Goal: Transaction & Acquisition: Book appointment/travel/reservation

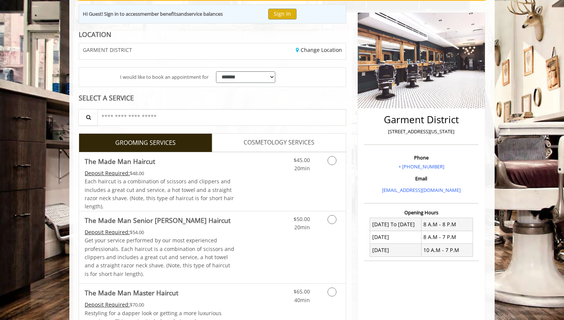
scroll to position [83, 0]
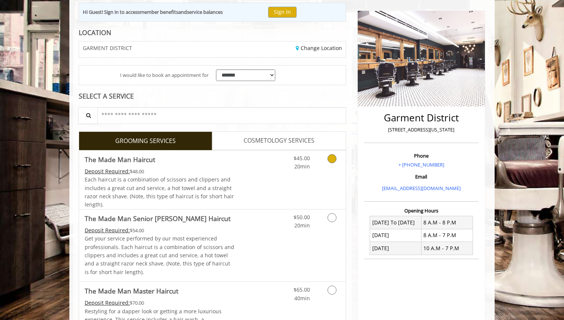
click at [333, 157] on icon "Grooming services" at bounding box center [331, 158] width 9 height 9
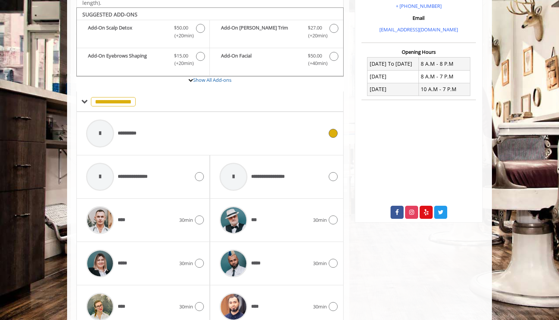
scroll to position [249, 0]
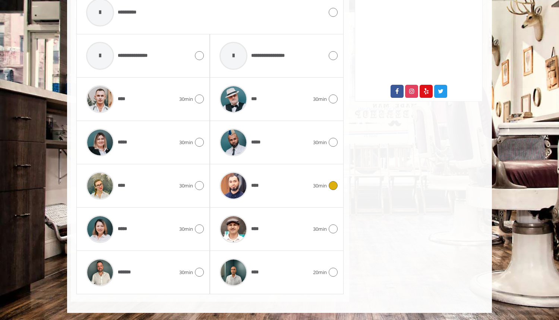
click at [309, 176] on div "****" at bounding box center [264, 185] width 97 height 35
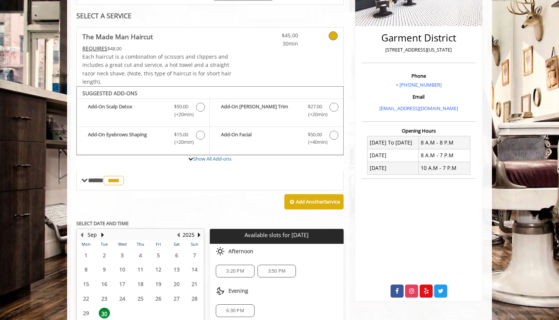
scroll to position [224, 0]
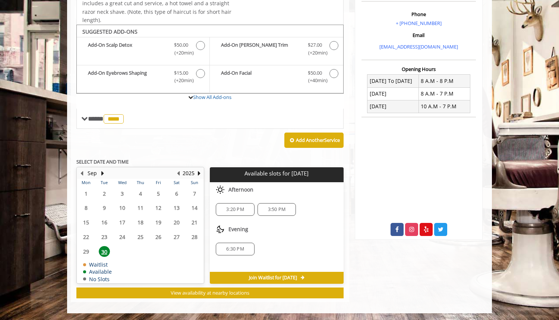
click at [230, 248] on span "6:30 PM" at bounding box center [235, 249] width 18 height 6
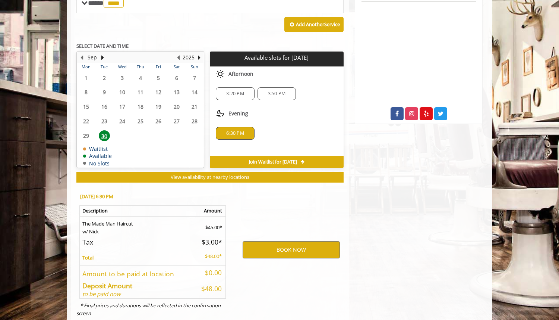
scroll to position [359, 0]
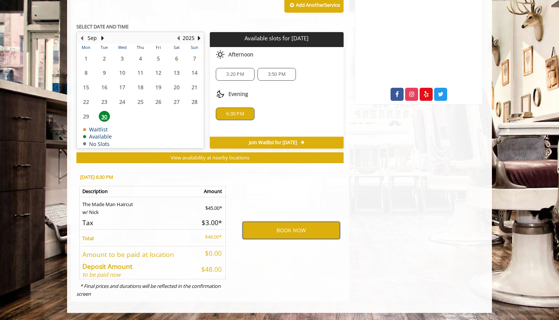
click at [285, 232] on button "BOOK NOW" at bounding box center [291, 230] width 97 height 17
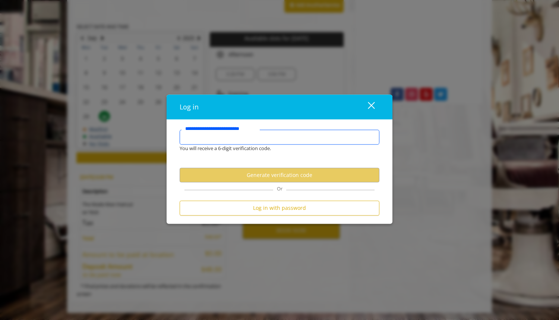
click at [263, 140] on input "**********" at bounding box center [280, 136] width 200 height 15
click at [270, 138] on input "**********" at bounding box center [280, 136] width 200 height 15
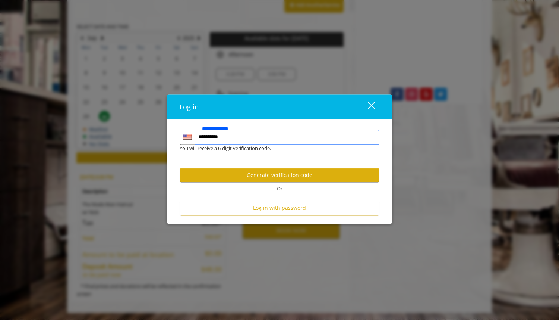
type input "**********"
click at [285, 174] on button "Generate verification code" at bounding box center [280, 175] width 200 height 15
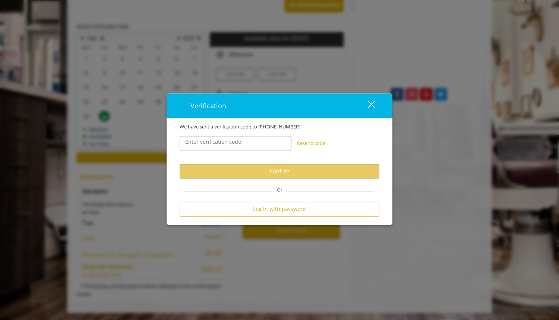
click at [238, 144] on label "Enter verification code" at bounding box center [213, 142] width 63 height 8
click at [238, 144] on input "Enter verification code" at bounding box center [236, 143] width 112 height 15
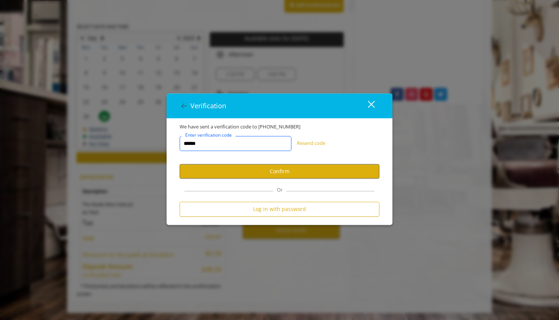
type input "******"
click at [205, 173] on button "Confirm" at bounding box center [280, 171] width 200 height 15
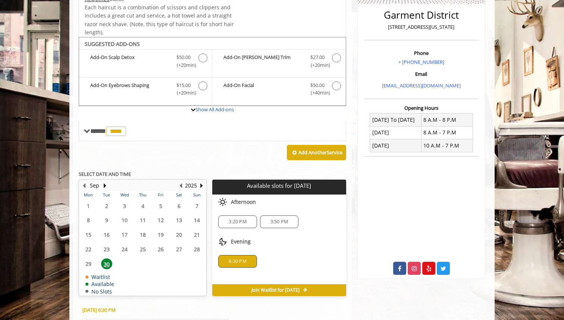
scroll to position [318, 0]
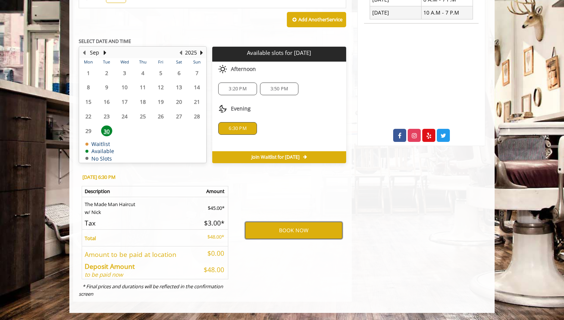
click at [293, 235] on button "BOOK NOW" at bounding box center [293, 230] width 97 height 17
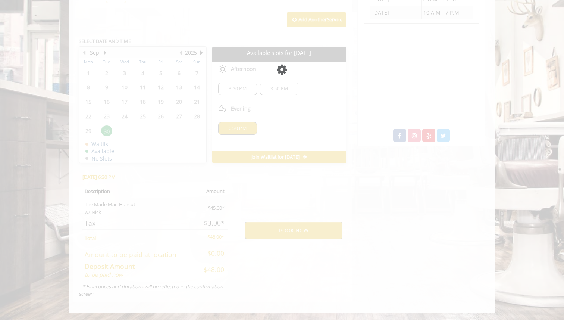
scroll to position [0, 0]
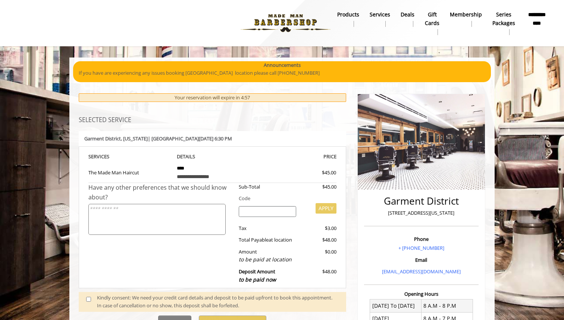
click at [194, 208] on textarea at bounding box center [156, 219] width 137 height 31
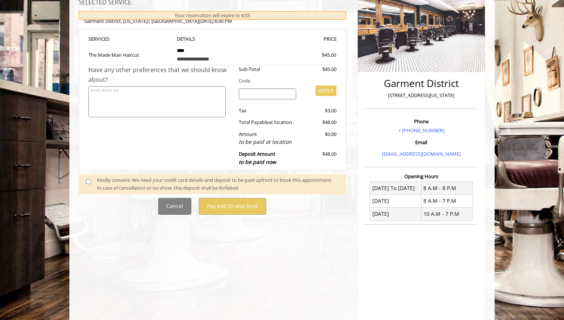
scroll to position [138, 0]
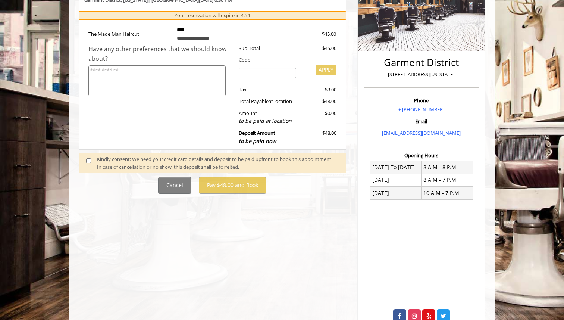
click at [89, 164] on span at bounding box center [92, 163] width 22 height 16
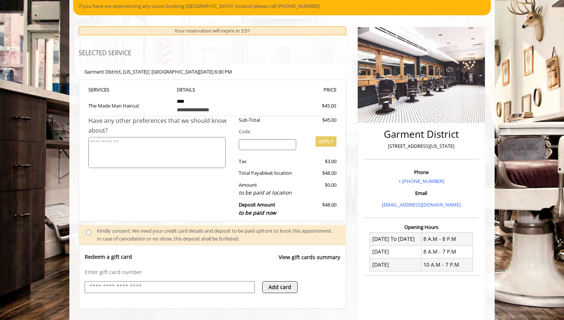
scroll to position [69, 0]
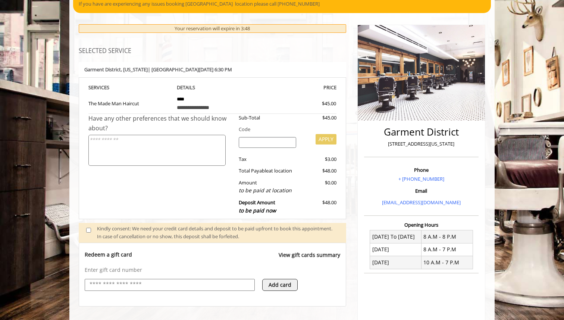
click at [266, 140] on input "search" at bounding box center [268, 142] width 58 height 11
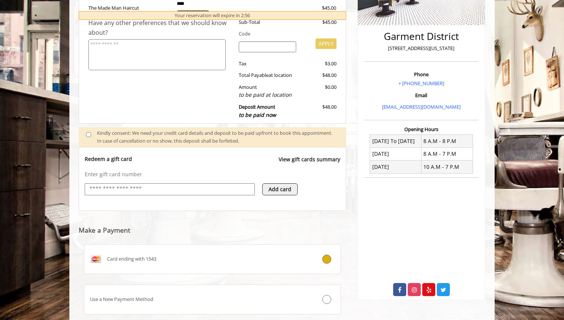
scroll to position [213, 0]
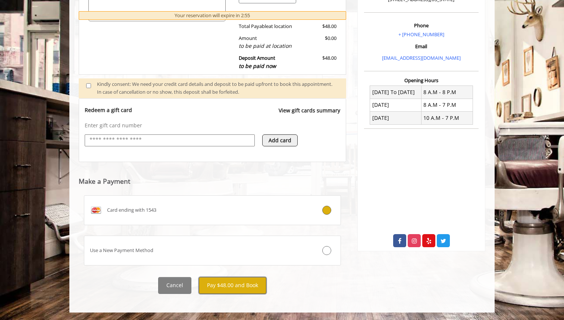
click at [253, 273] on button "Pay $48.00 and Book" at bounding box center [232, 285] width 67 height 17
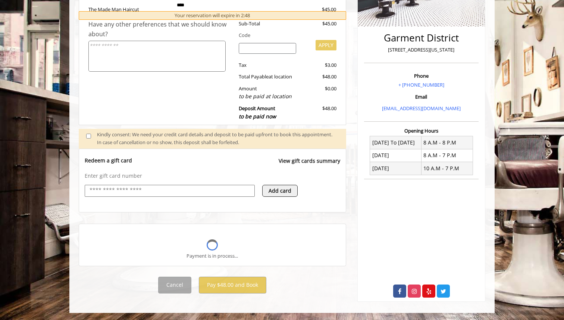
scroll to position [153, 0]
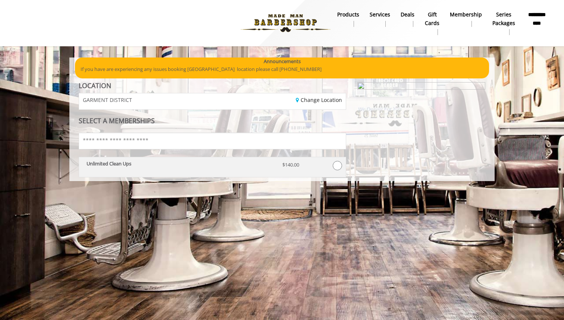
click at [185, 167] on div "Unlimited Clean Ups" at bounding box center [179, 167] width 196 height 13
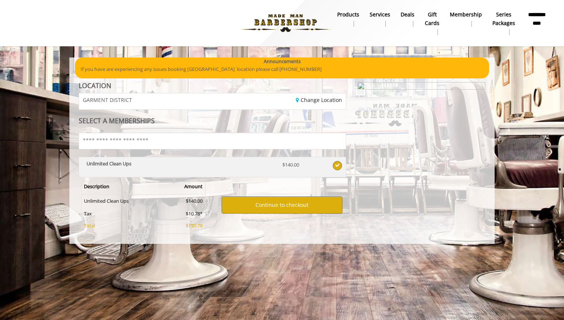
click at [185, 167] on div "Unlimited Clean Ups" at bounding box center [179, 167] width 196 height 13
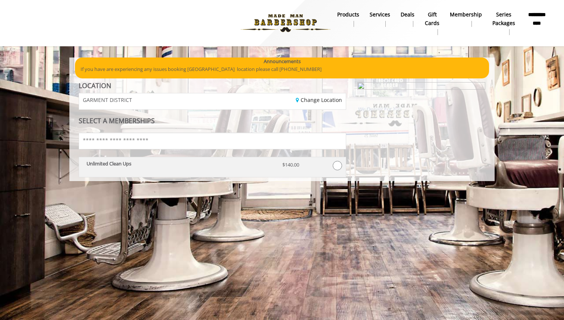
click at [182, 163] on p "Unlimited Clean Ups" at bounding box center [179, 163] width 185 height 5
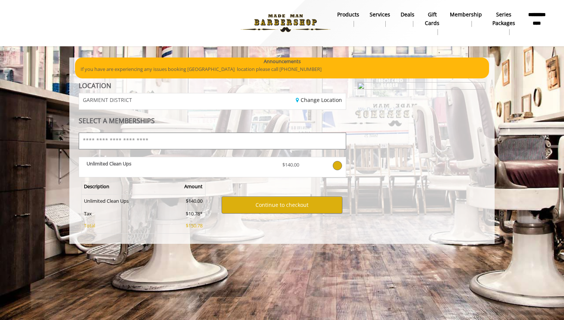
click at [122, 138] on input "text" at bounding box center [212, 140] width 267 height 17
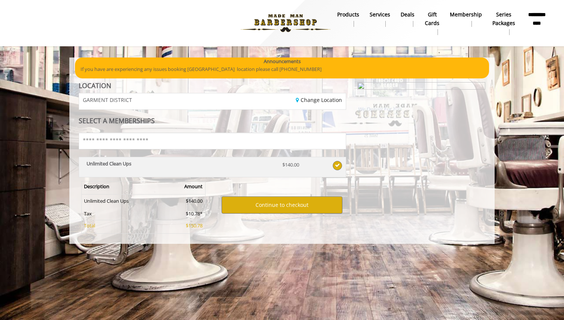
click at [101, 165] on b "Unlimited Clean Ups" at bounding box center [109, 163] width 45 height 7
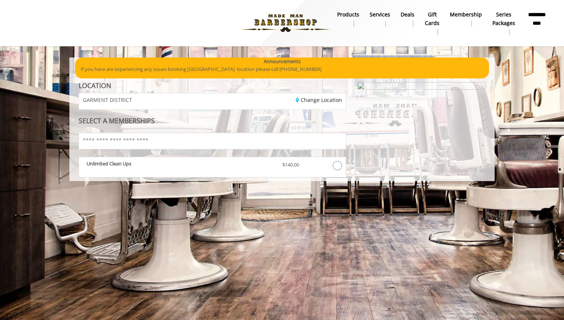
click at [101, 165] on b "Unlimited Clean Ups" at bounding box center [109, 163] width 45 height 7
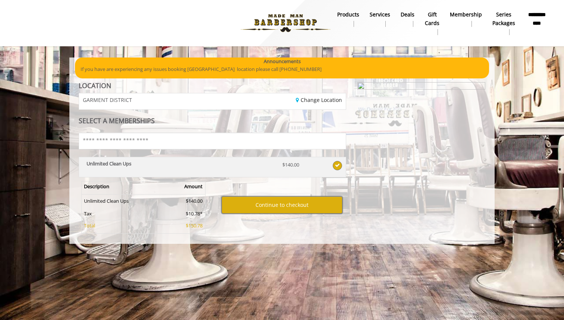
click at [101, 165] on b "Unlimited Clean Ups" at bounding box center [109, 163] width 45 height 7
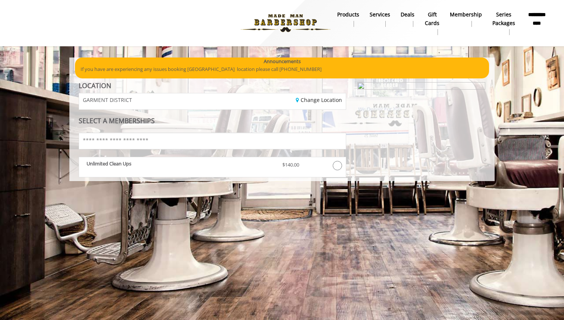
click at [497, 16] on b "Series packages" at bounding box center [503, 18] width 23 height 17
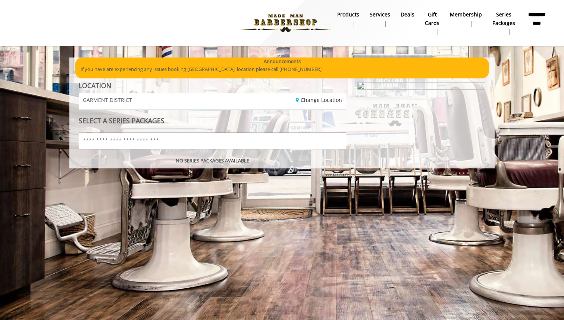
click at [201, 143] on input "text" at bounding box center [212, 140] width 267 height 17
click at [164, 148] on input "text" at bounding box center [212, 140] width 267 height 17
click at [208, 160] on b "NO SERIES PACKAGES AVAILABLE" at bounding box center [212, 160] width 73 height 7
click at [412, 17] on b "Deals" at bounding box center [407, 14] width 14 height 8
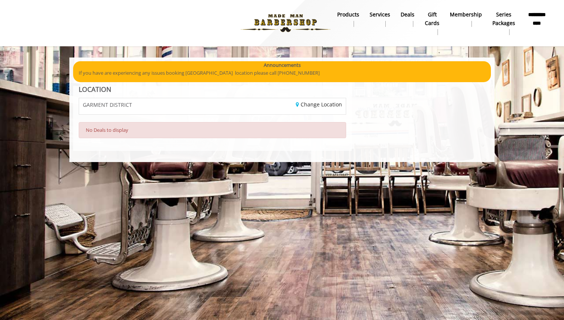
click at [350, 12] on b "products" at bounding box center [348, 14] width 22 height 8
